Goal: Task Accomplishment & Management: Manage account settings

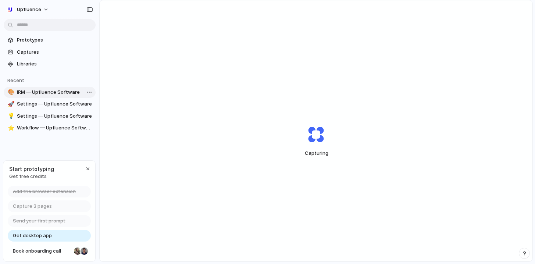
click at [56, 92] on span "IRM — Upfluence Software" at bounding box center [55, 92] width 76 height 7
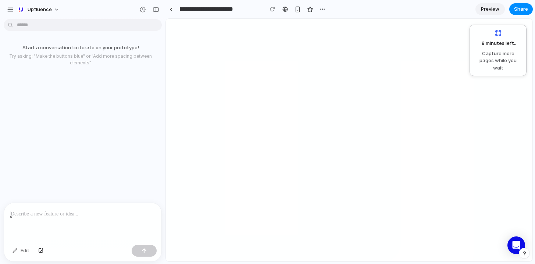
type input "**********"
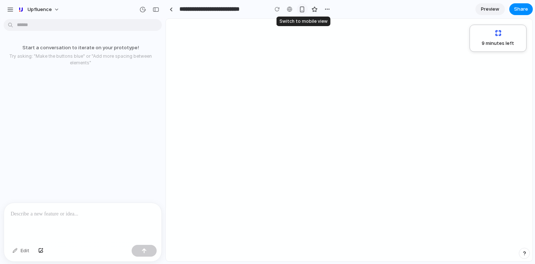
click at [304, 10] on div "button" at bounding box center [302, 9] width 6 height 6
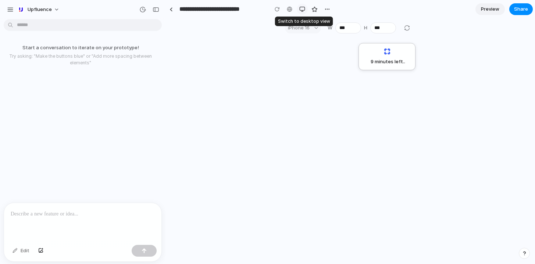
click at [304, 10] on div "button" at bounding box center [302, 9] width 6 height 6
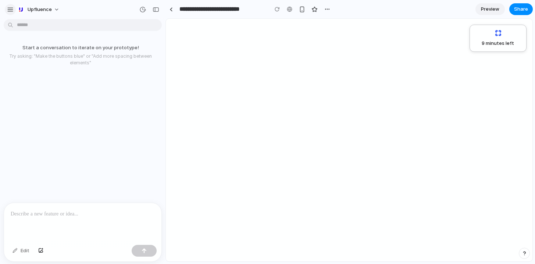
click at [13, 10] on div "button" at bounding box center [10, 9] width 7 height 7
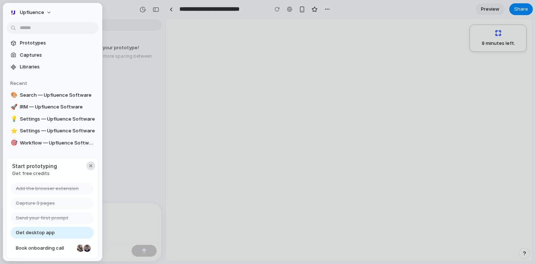
click at [93, 164] on div "button" at bounding box center [91, 166] width 6 height 6
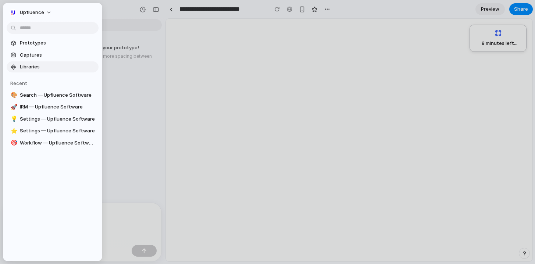
click at [45, 70] on link "Libraries" at bounding box center [53, 66] width 92 height 11
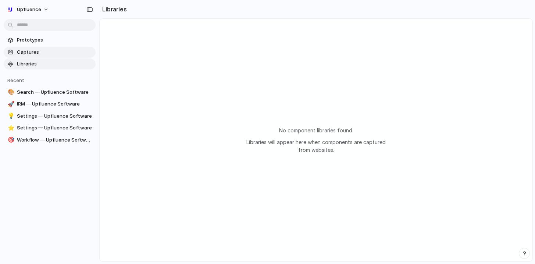
click at [45, 57] on link "Captures" at bounding box center [50, 52] width 92 height 11
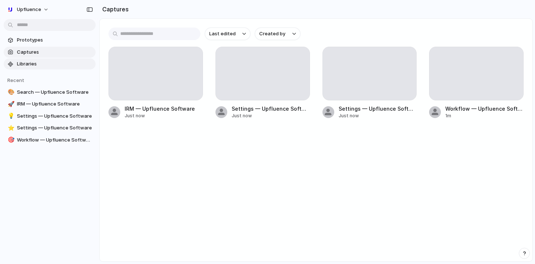
click at [45, 60] on link "Libraries" at bounding box center [50, 64] width 92 height 11
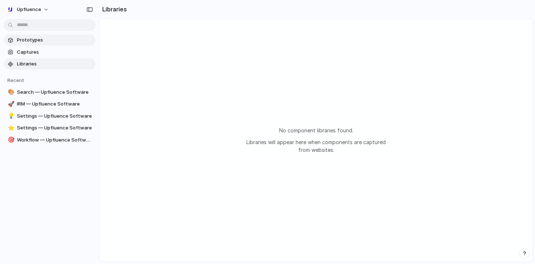
click at [43, 42] on span "Prototypes" at bounding box center [55, 39] width 76 height 7
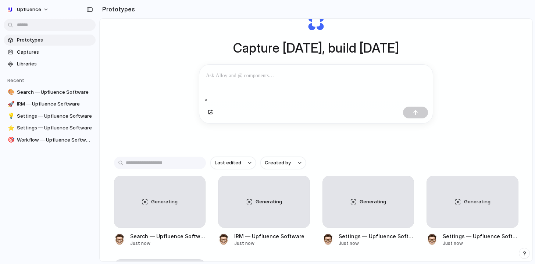
scroll to position [21, 0]
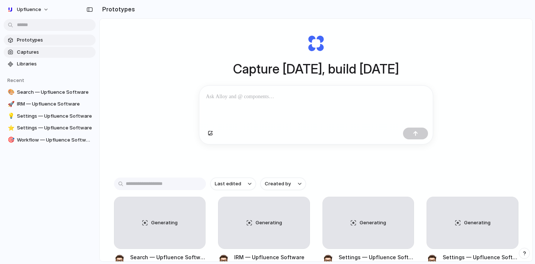
click at [34, 52] on span "Captures" at bounding box center [55, 52] width 76 height 7
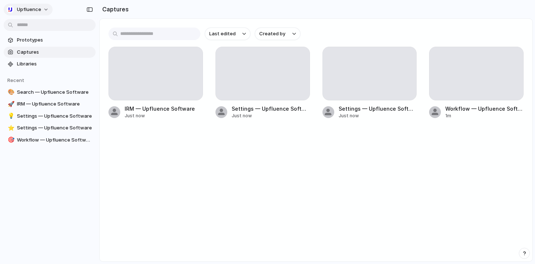
click at [39, 9] on span "Upfluence" at bounding box center [29, 9] width 24 height 7
click at [38, 26] on li "Settings" at bounding box center [35, 26] width 61 height 12
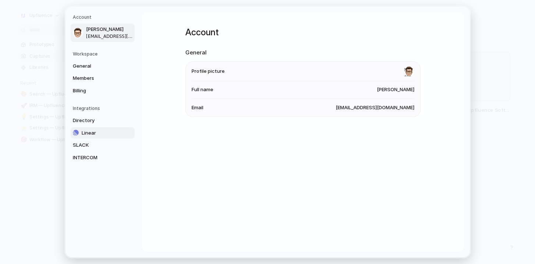
click at [96, 134] on span "Linear" at bounding box center [105, 132] width 47 height 7
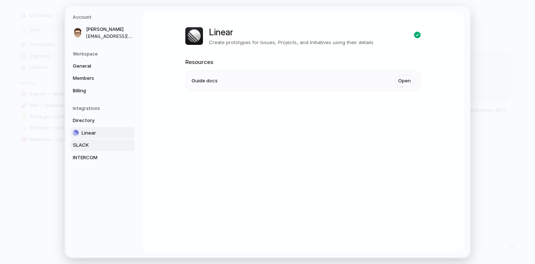
click at [93, 146] on span "SLACK" at bounding box center [96, 145] width 47 height 7
click at [99, 156] on span "INTERCOM" at bounding box center [96, 157] width 47 height 7
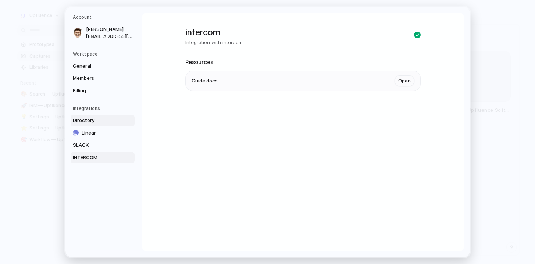
click at [95, 121] on span "Directory" at bounding box center [96, 120] width 47 height 7
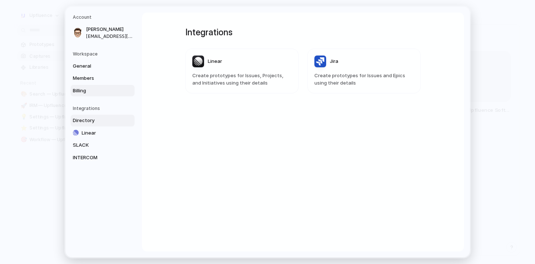
click at [88, 92] on span "Billing" at bounding box center [96, 90] width 47 height 7
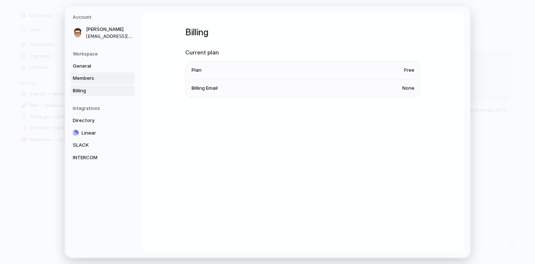
click at [100, 79] on span "Members" at bounding box center [96, 78] width 47 height 7
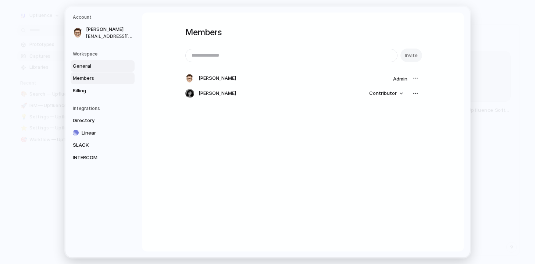
click at [98, 67] on span "General" at bounding box center [96, 65] width 47 height 7
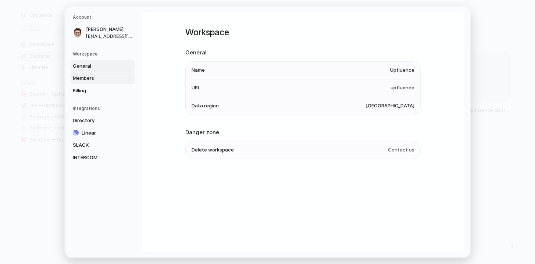
click at [96, 80] on span "Members" at bounding box center [96, 78] width 47 height 7
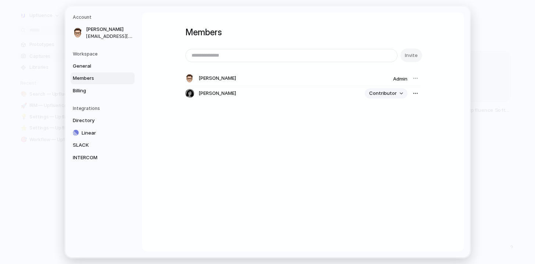
click at [390, 94] on span "Contributor" at bounding box center [383, 93] width 28 height 7
click at [394, 94] on div "Admin Contributor" at bounding box center [267, 132] width 535 height 264
click at [420, 93] on button "button" at bounding box center [416, 93] width 10 height 10
click at [415, 93] on div "Remove from workspace" at bounding box center [267, 132] width 535 height 264
click at [95, 65] on span "General" at bounding box center [96, 65] width 47 height 7
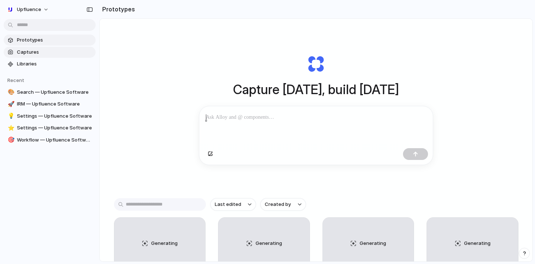
click at [37, 51] on span "Captures" at bounding box center [55, 52] width 76 height 7
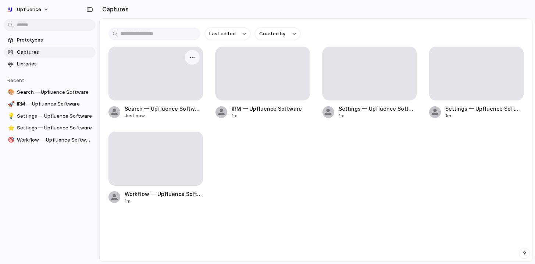
click at [169, 85] on div at bounding box center [156, 73] width 94 height 53
click at [365, 111] on div "Settings — Upfluence Software" at bounding box center [378, 109] width 78 height 8
click at [404, 55] on div "button" at bounding box center [406, 57] width 6 height 6
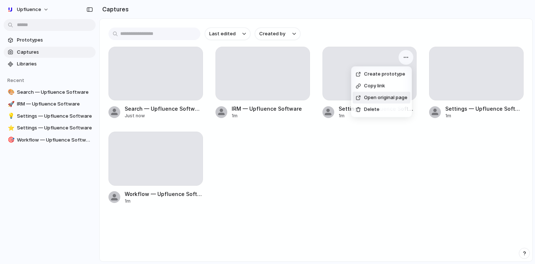
click at [386, 98] on span "Open original page" at bounding box center [385, 97] width 43 height 7
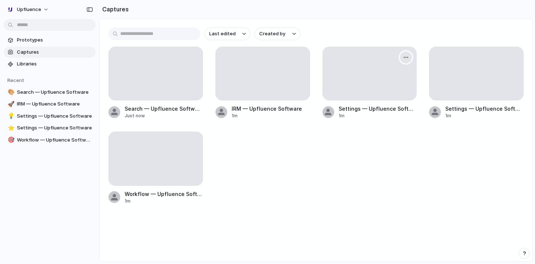
click at [407, 58] on div "button" at bounding box center [406, 57] width 6 height 6
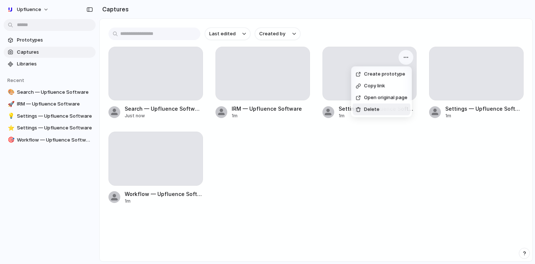
click at [385, 127] on div "Create prototype Copy link Open original page Delete" at bounding box center [267, 132] width 535 height 264
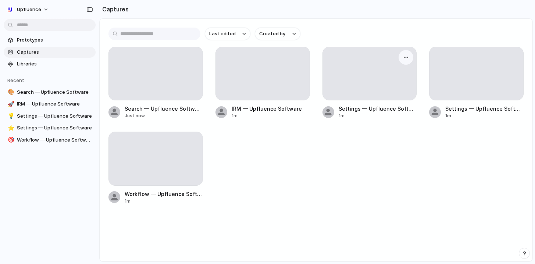
click at [362, 111] on div "Settings — Upfluence Software" at bounding box center [378, 109] width 78 height 8
click at [57, 66] on span "Libraries" at bounding box center [55, 63] width 76 height 7
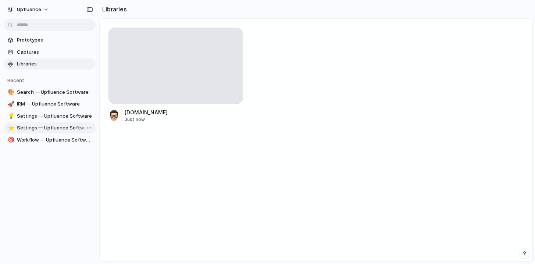
click at [49, 128] on span "Settings — Upfluence Software" at bounding box center [55, 127] width 76 height 7
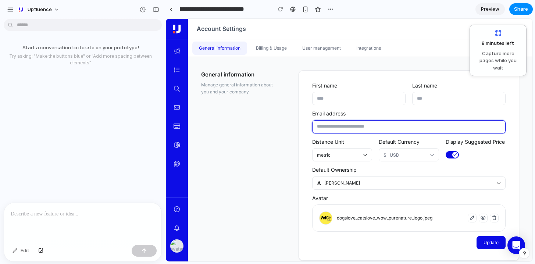
click at [323, 121] on input "text" at bounding box center [409, 126] width 194 height 13
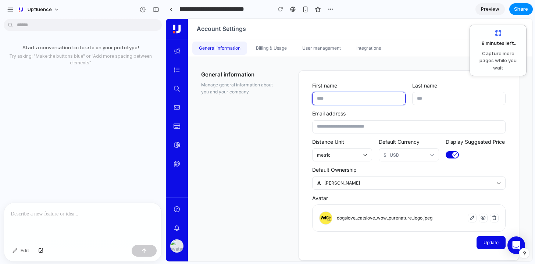
click at [329, 95] on input "text" at bounding box center [358, 98] width 93 height 13
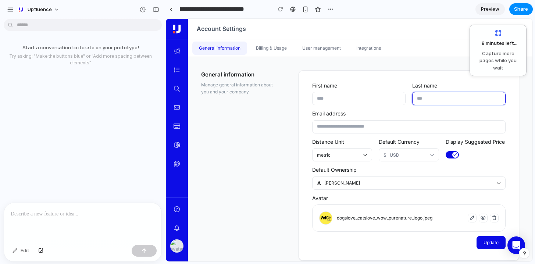
click at [438, 100] on input "text" at bounding box center [458, 98] width 93 height 13
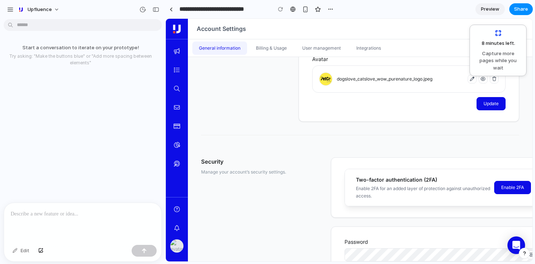
scroll to position [180, 0]
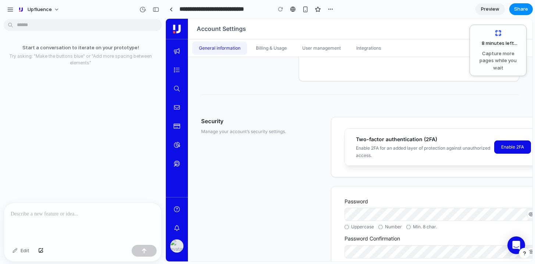
click at [389, 116] on div "General information Manage general information about you and your company First…" at bounding box center [360, 159] width 345 height 205
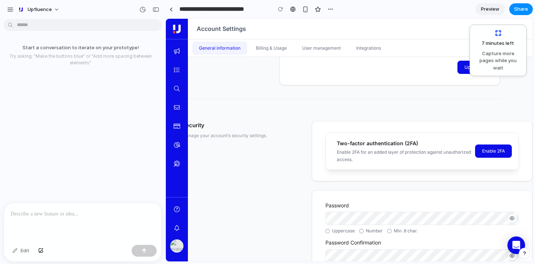
scroll to position [175, 23]
click at [179, 126] on icon at bounding box center [177, 126] width 7 height 6
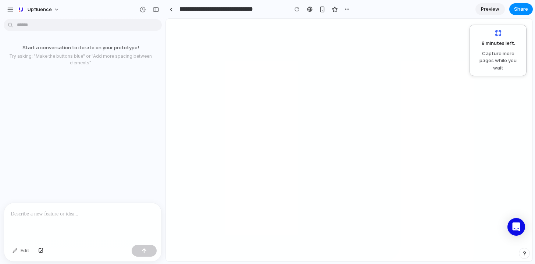
click at [309, 7] on div at bounding box center [310, 9] width 6 height 6
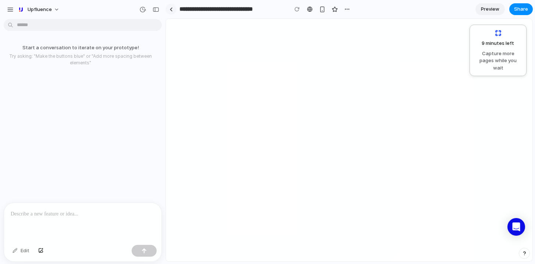
click at [174, 8] on link at bounding box center [171, 9] width 11 height 11
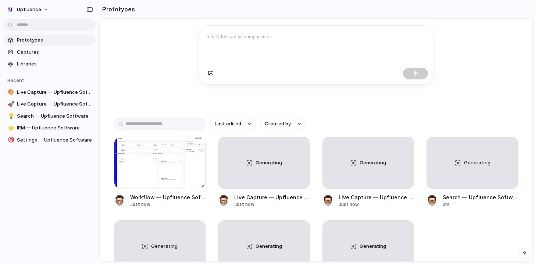
scroll to position [125, 0]
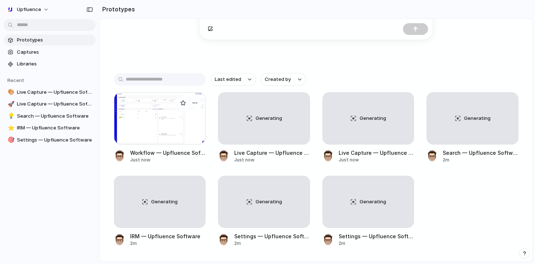
click at [174, 135] on div at bounding box center [160, 118] width 92 height 52
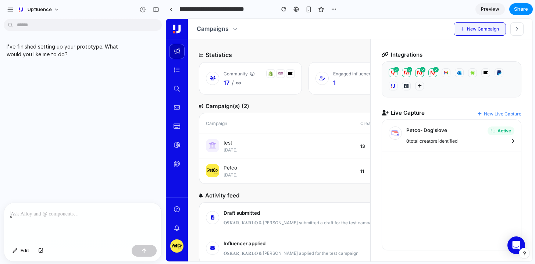
scroll to position [28, 0]
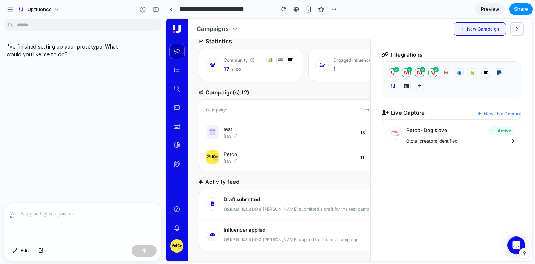
click at [517, 29] on icon "button" at bounding box center [517, 29] width 3 height 4
click at [520, 29] on button "button" at bounding box center [517, 28] width 13 height 13
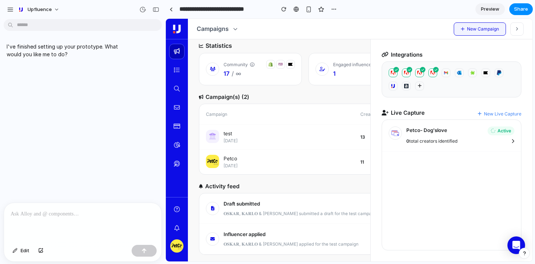
scroll to position [0, 0]
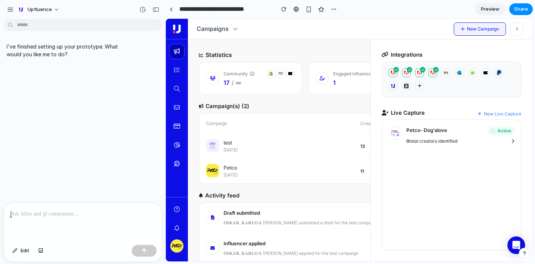
click at [63, 240] on div at bounding box center [82, 222] width 157 height 39
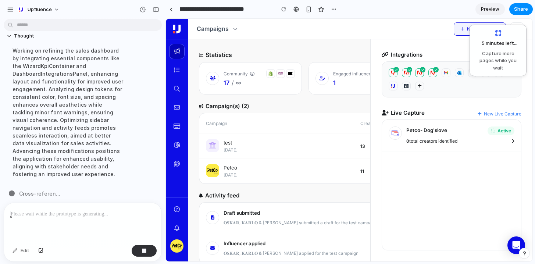
scroll to position [74, 0]
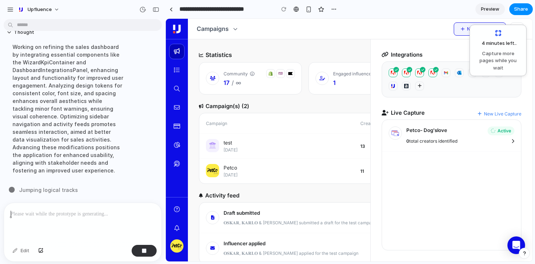
click at [436, 31] on div "New Campaign" at bounding box center [384, 28] width 280 height 13
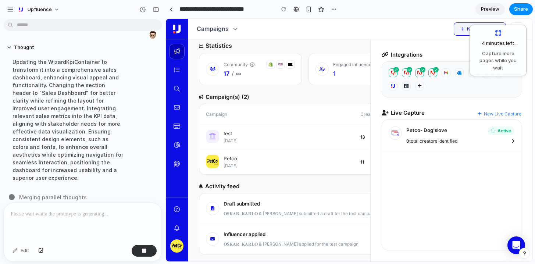
scroll to position [0, 0]
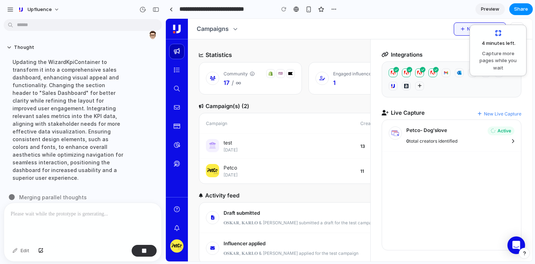
click at [430, 44] on div "Integrations Live Capture New Live Capture Petco- Dog'slove Active 0 total crea…" at bounding box center [452, 150] width 162 height 222
click at [155, 8] on div "button" at bounding box center [156, 9] width 7 height 5
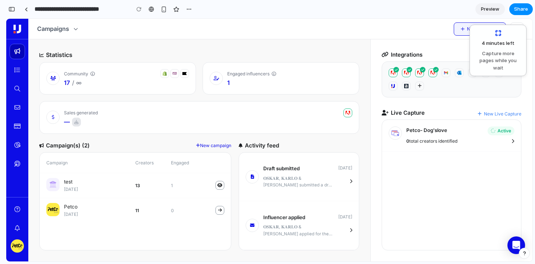
click at [434, 38] on div "New Campaign" at bounding box center [304, 29] width 439 height 20
click at [187, 8] on div "button" at bounding box center [189, 9] width 6 height 6
click at [188, 8] on div "Duplicate Delete" at bounding box center [267, 132] width 535 height 264
click at [16, 9] on button "button" at bounding box center [12, 9] width 12 height 12
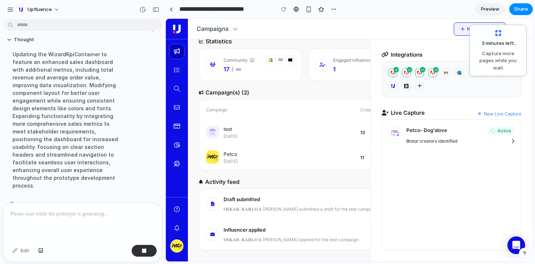
scroll to position [59, 0]
click at [330, 8] on button "button" at bounding box center [334, 9] width 11 height 11
click at [332, 8] on div "Duplicate Delete" at bounding box center [267, 132] width 535 height 264
click at [489, 11] on span "Preview" at bounding box center [490, 9] width 18 height 7
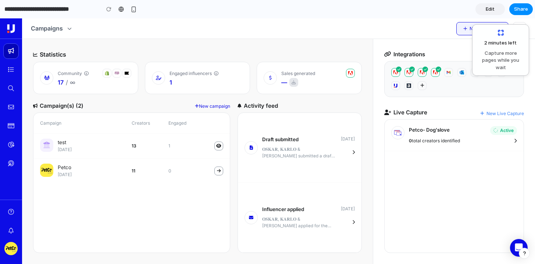
click at [485, 9] on link "Edit" at bounding box center [490, 9] width 29 height 12
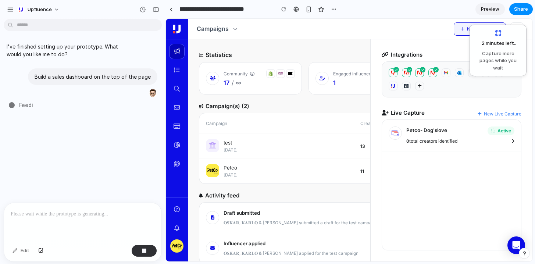
click at [488, 9] on span "Preview" at bounding box center [490, 9] width 18 height 7
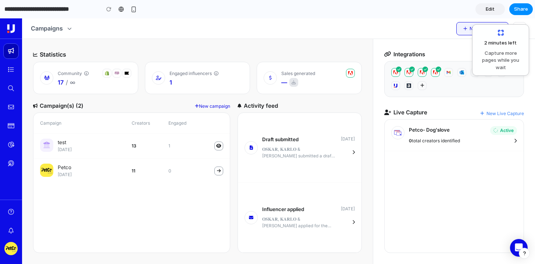
click at [485, 10] on link "Edit" at bounding box center [490, 9] width 29 height 12
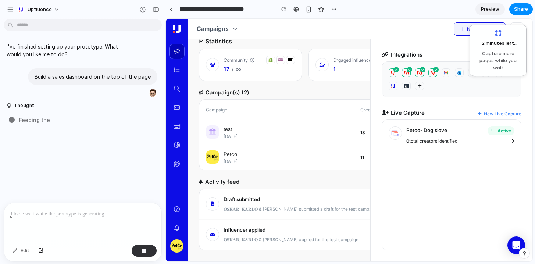
scroll to position [26, 0]
click at [9, 9] on div "button" at bounding box center [10, 9] width 7 height 7
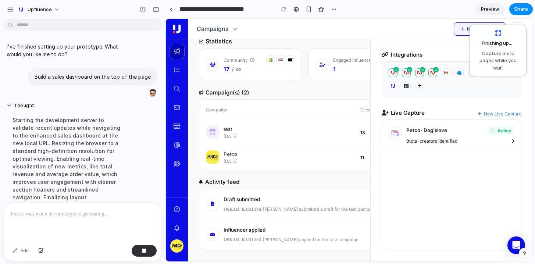
scroll to position [50, 0]
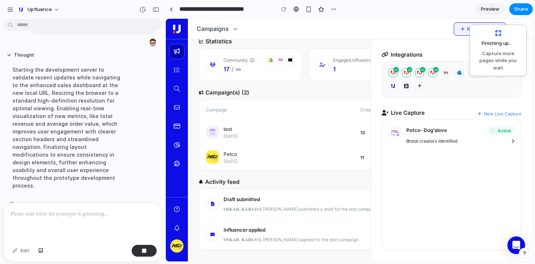
click at [344, 35] on div "New Campaign" at bounding box center [384, 28] width 280 height 13
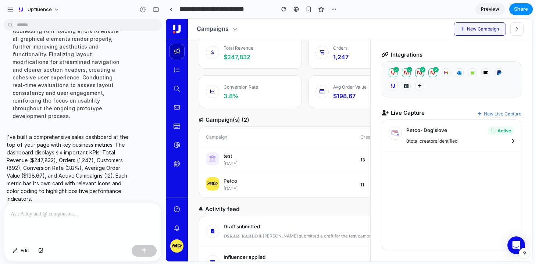
scroll to position [0, 0]
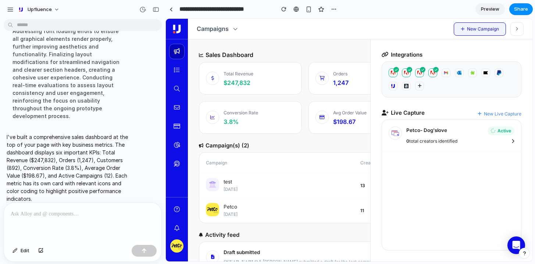
click at [493, 11] on span "Preview" at bounding box center [490, 9] width 18 height 7
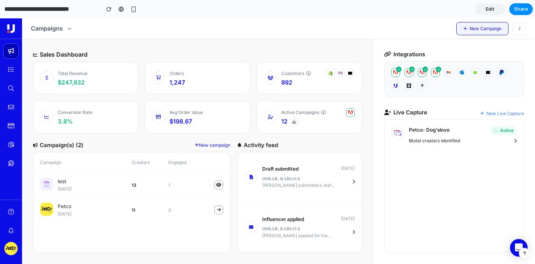
click at [486, 9] on span "Edit" at bounding box center [490, 9] width 9 height 7
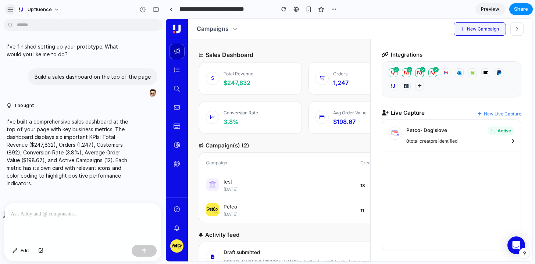
click at [7, 12] on button "button" at bounding box center [10, 9] width 11 height 11
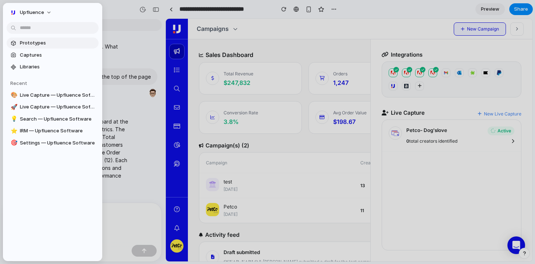
click at [26, 40] on span "Prototypes" at bounding box center [58, 42] width 76 height 7
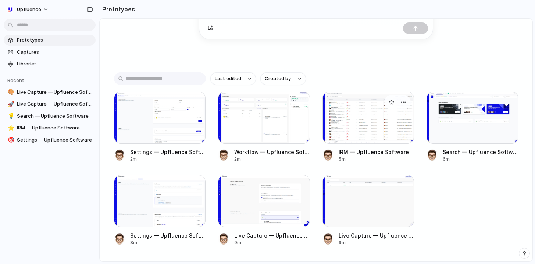
scroll to position [126, 0]
click at [256, 127] on div at bounding box center [264, 117] width 92 height 52
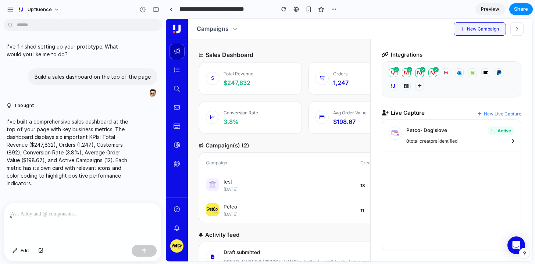
click at [494, 6] on span "Preview" at bounding box center [490, 9] width 18 height 7
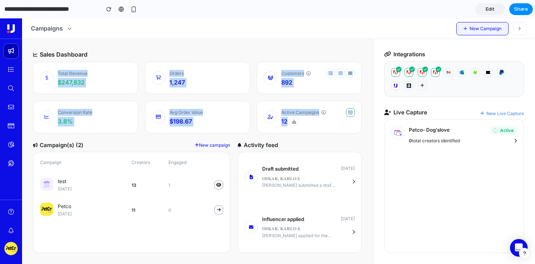
drag, startPoint x: 42, startPoint y: 69, endPoint x: 309, endPoint y: 130, distance: 274.3
click at [309, 130] on div "Total Revenue $247,832 Orders 1,247 Customers 892 Conversion Rate 3.8% Avg Orde…" at bounding box center [197, 98] width 329 height 72
click at [309, 130] on div "Active Campaigns 12" at bounding box center [309, 117] width 105 height 33
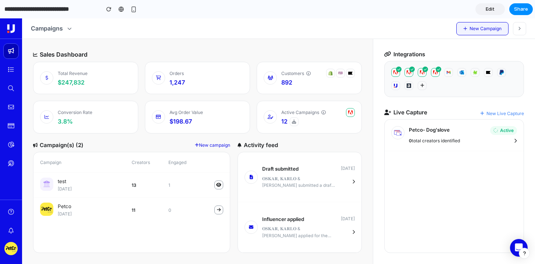
click at [179, 85] on span "1,247" at bounding box center [177, 83] width 15 height 10
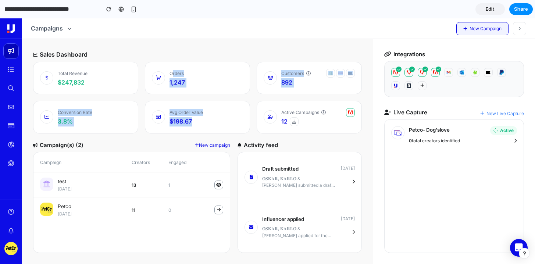
drag, startPoint x: 168, startPoint y: 75, endPoint x: 282, endPoint y: 114, distance: 120.4
click at [282, 114] on div "Total Revenue $247,832 Orders 1,247 Customers 892 Conversion Rate 3.8% Avg Orde…" at bounding box center [197, 98] width 329 height 72
click at [12, 247] on img at bounding box center [10, 248] width 13 height 13
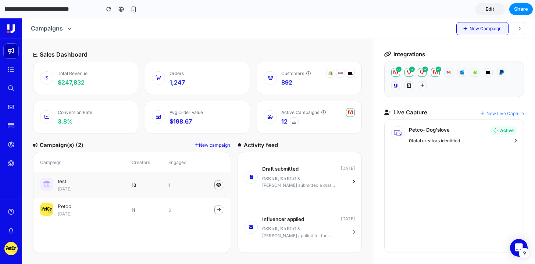
click at [221, 185] on icon at bounding box center [218, 185] width 5 height 4
click at [338, 185] on div "𝐎𝐒𝐊𝐀𝐑, 𝐊𝐀𝐑𝐋𝐎 & 𝐄𝐋𝐋𝐀 submitted a draft for the test campaign" at bounding box center [308, 183] width 93 height 14
click at [332, 224] on div "Influencer applied 6 days ago 𝐎𝐒𝐊𝐀𝐑, 𝐊𝐀𝐑𝐋𝐎 & 𝐄𝐋𝐋𝐀 applied for the test campaign" at bounding box center [308, 228] width 93 height 24
click at [322, 166] on div "Draft submitted 6 days ago" at bounding box center [308, 169] width 93 height 8
click at [521, 31] on button "button" at bounding box center [519, 28] width 13 height 13
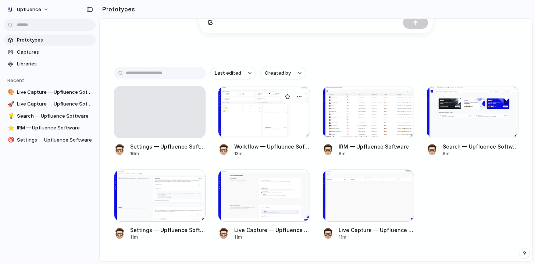
scroll to position [149, 0]
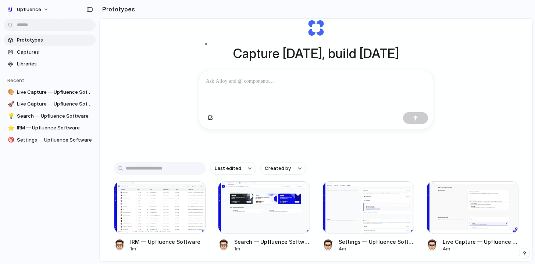
scroll to position [157, 0]
